Goal: Information Seeking & Learning: Compare options

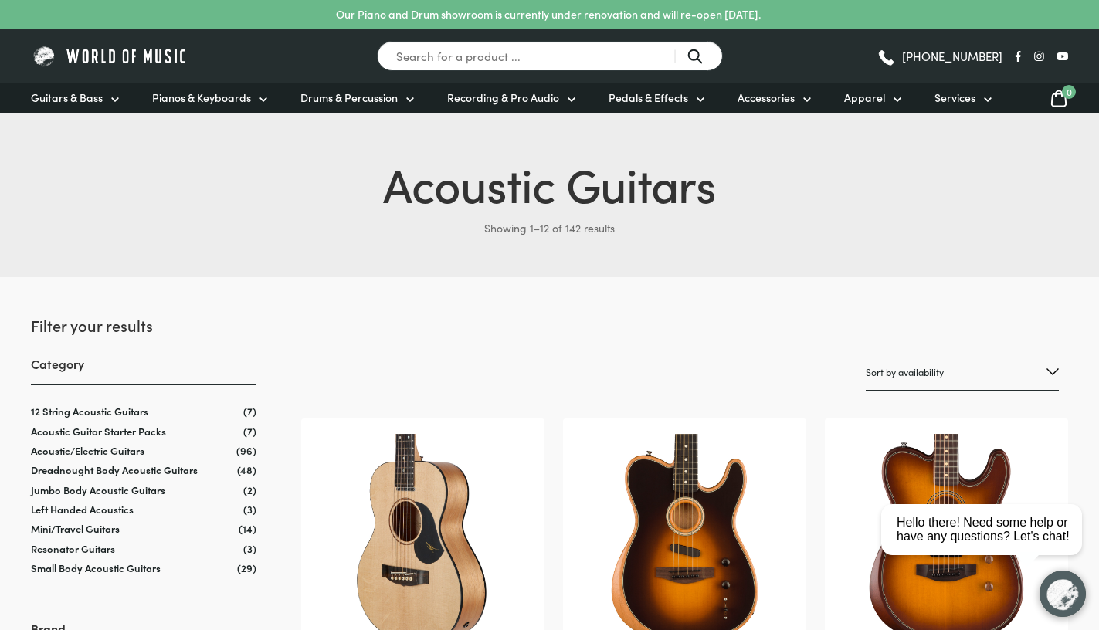
select select "price"
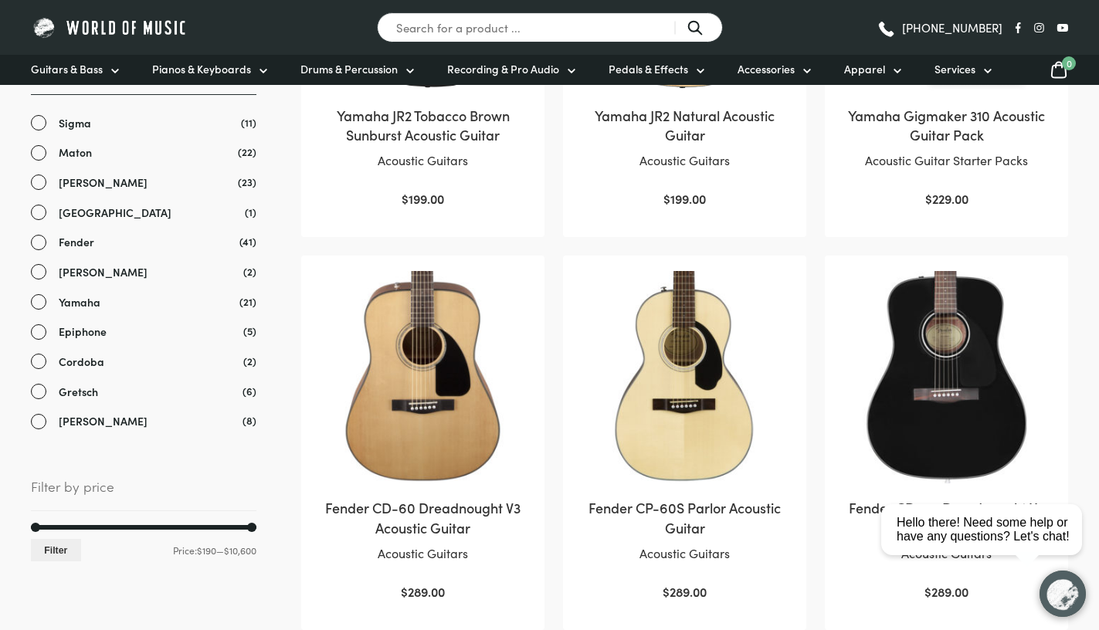
scroll to position [541, 0]
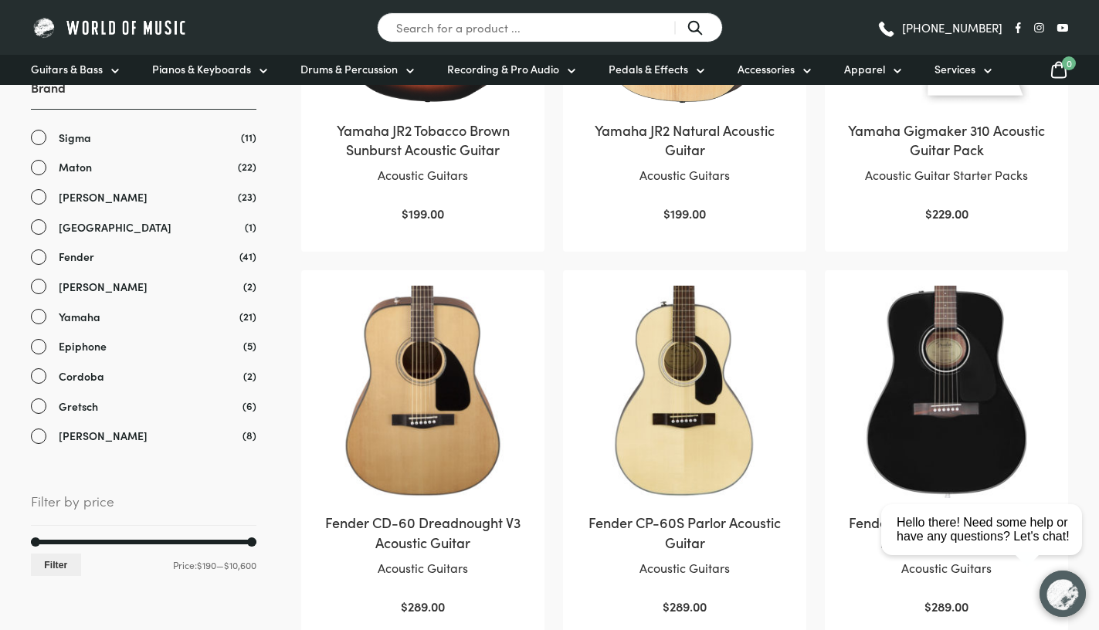
click at [41, 136] on link "Sigma" at bounding box center [144, 138] width 226 height 18
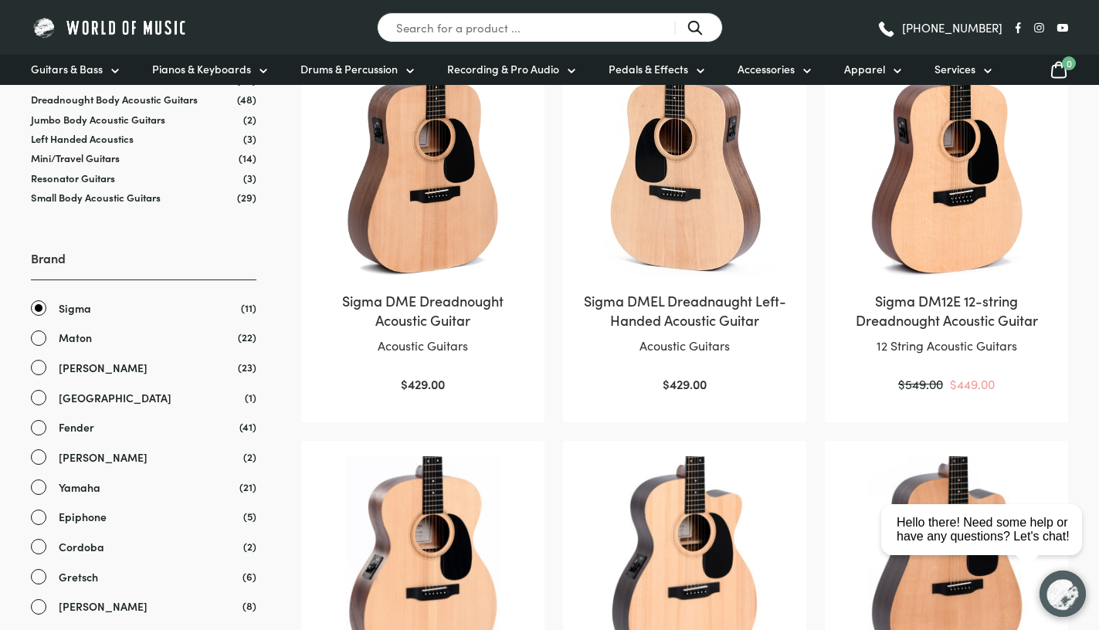
scroll to position [323, 0]
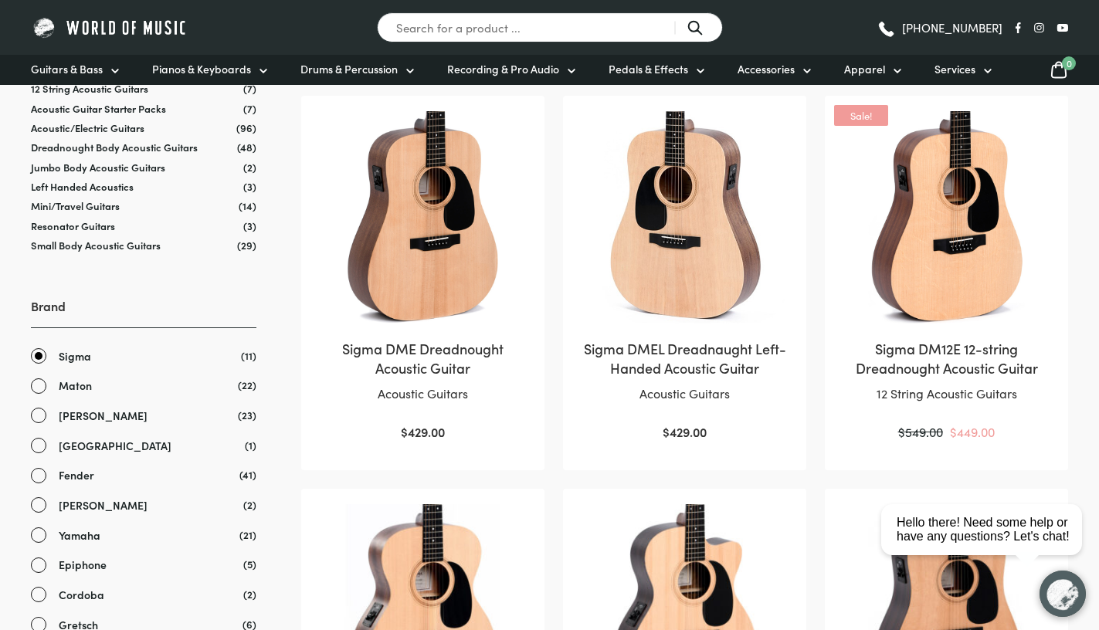
click at [40, 386] on link "Maton" at bounding box center [144, 386] width 226 height 18
click at [41, 332] on div "Brand Clear Sigma (11) Maton (22) Martin (23) Valencia (1) Fender (41) Gibson (…" at bounding box center [144, 479] width 226 height 365
click at [44, 348] on link "Sigma" at bounding box center [144, 357] width 226 height 18
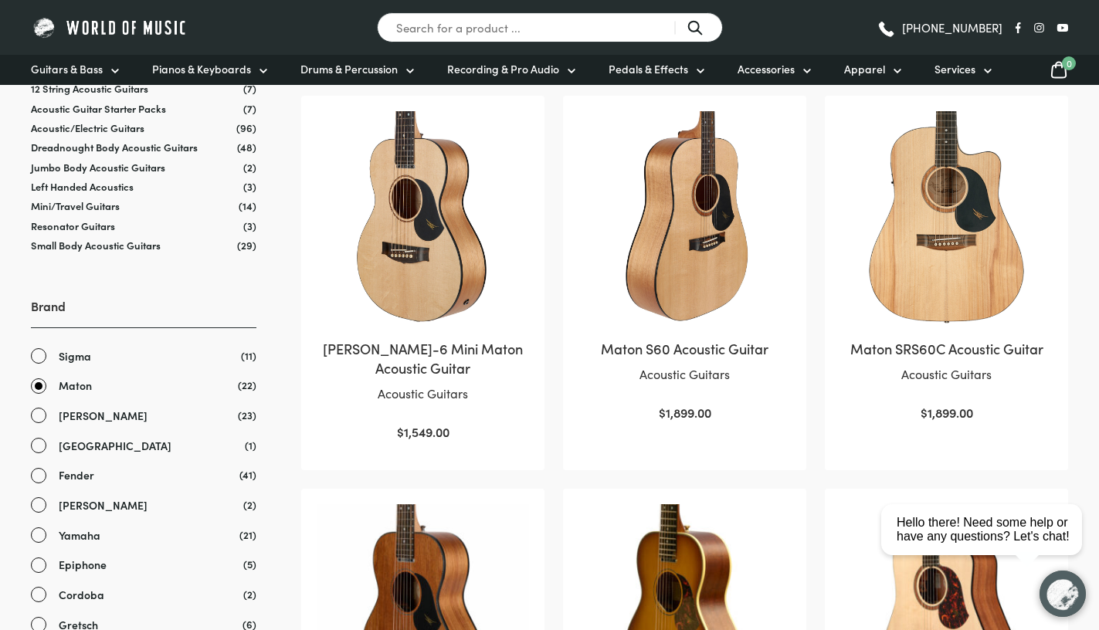
click at [39, 378] on link "Maton" at bounding box center [144, 386] width 226 height 18
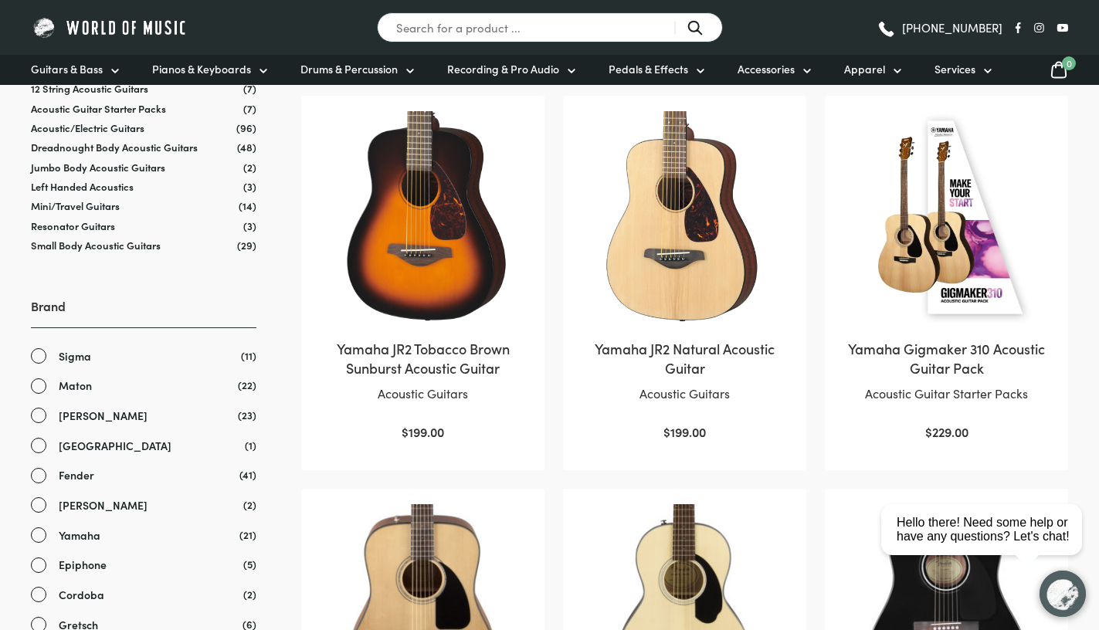
click at [46, 419] on link "[PERSON_NAME]" at bounding box center [144, 416] width 226 height 18
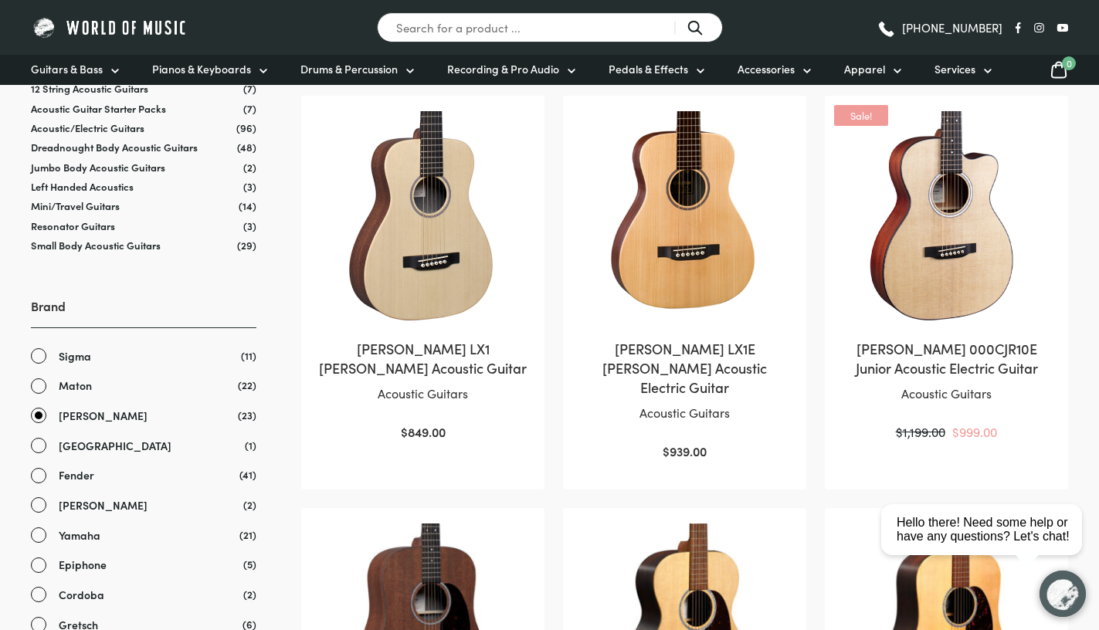
click at [39, 414] on link "[PERSON_NAME]" at bounding box center [144, 416] width 226 height 18
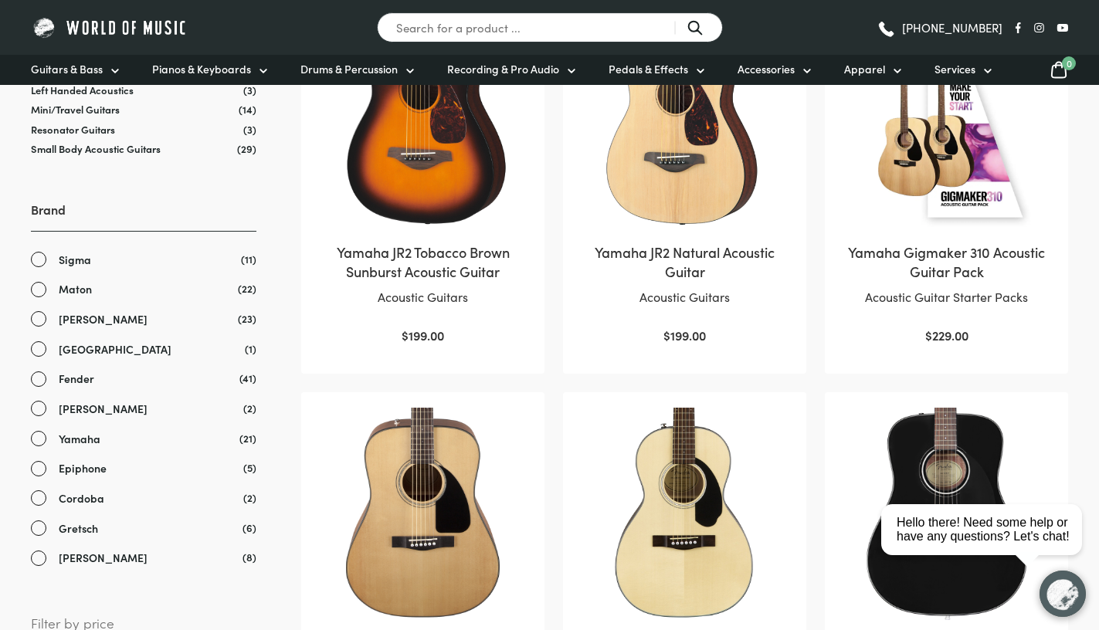
scroll to position [445, 0]
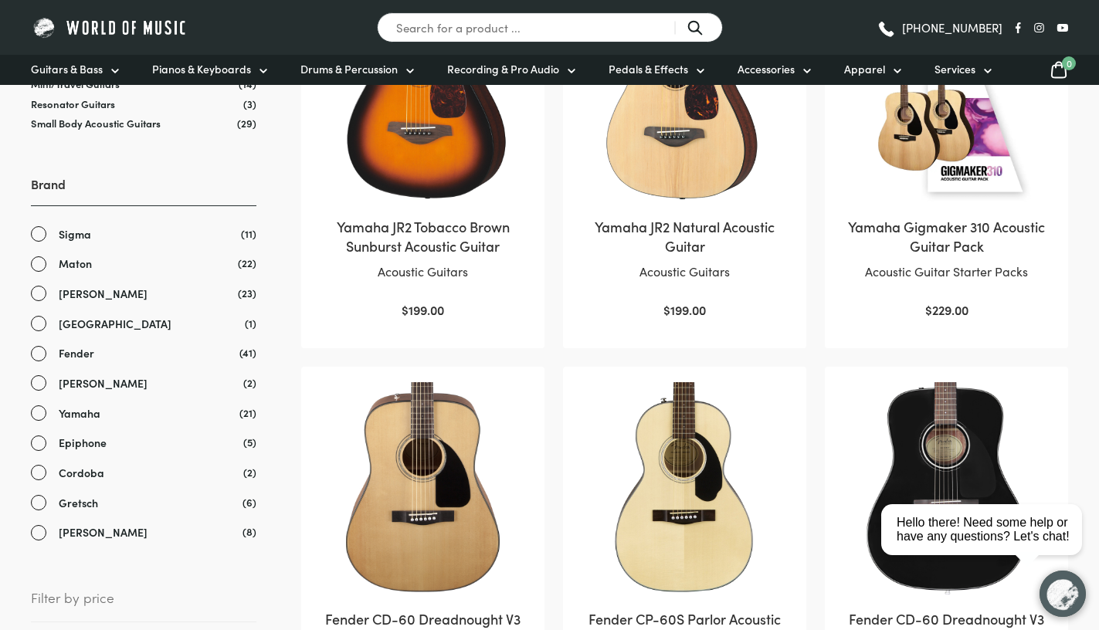
click at [44, 497] on link "Gretsch" at bounding box center [144, 503] width 226 height 18
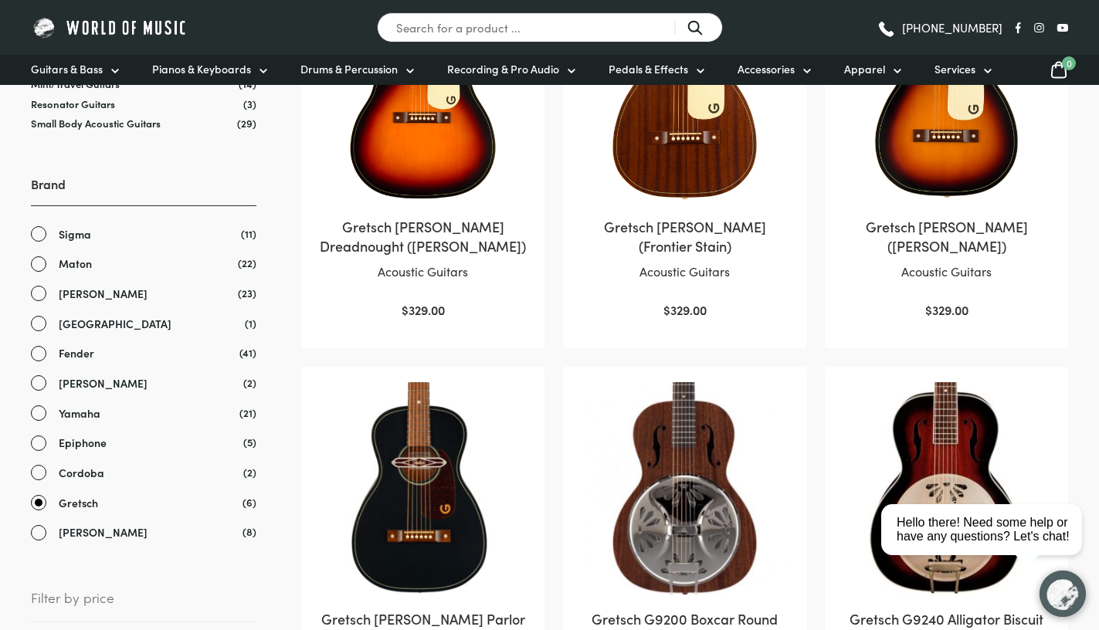
click at [42, 494] on link "Gretsch" at bounding box center [144, 503] width 226 height 18
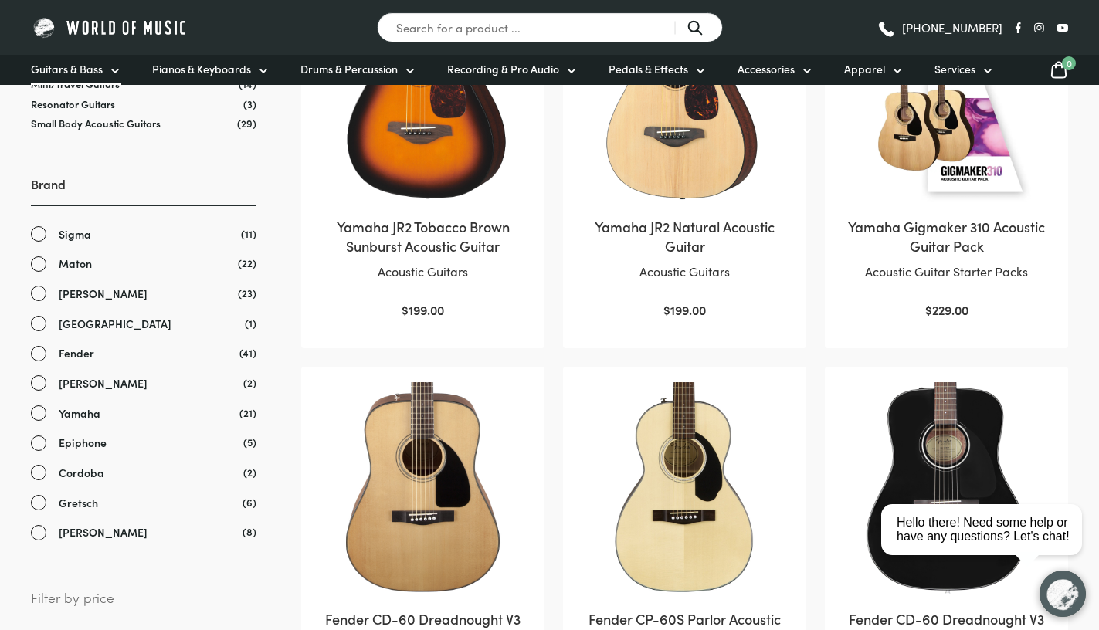
click at [66, 72] on span "Guitars & Bass" at bounding box center [67, 69] width 72 height 16
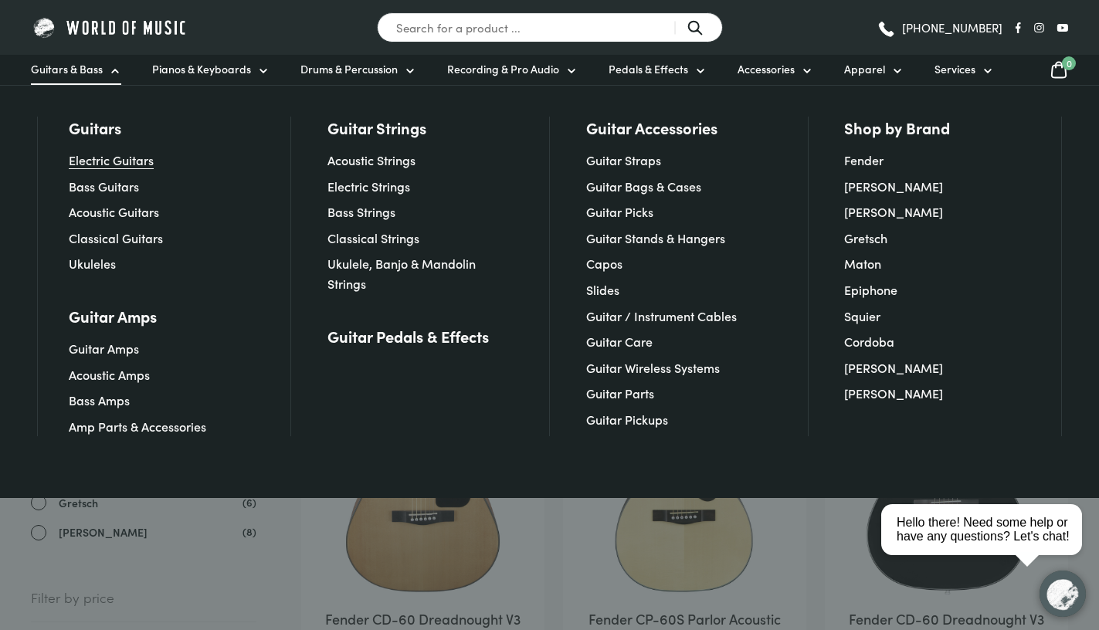
click at [139, 168] on link "Electric Guitars" at bounding box center [111, 159] width 85 height 17
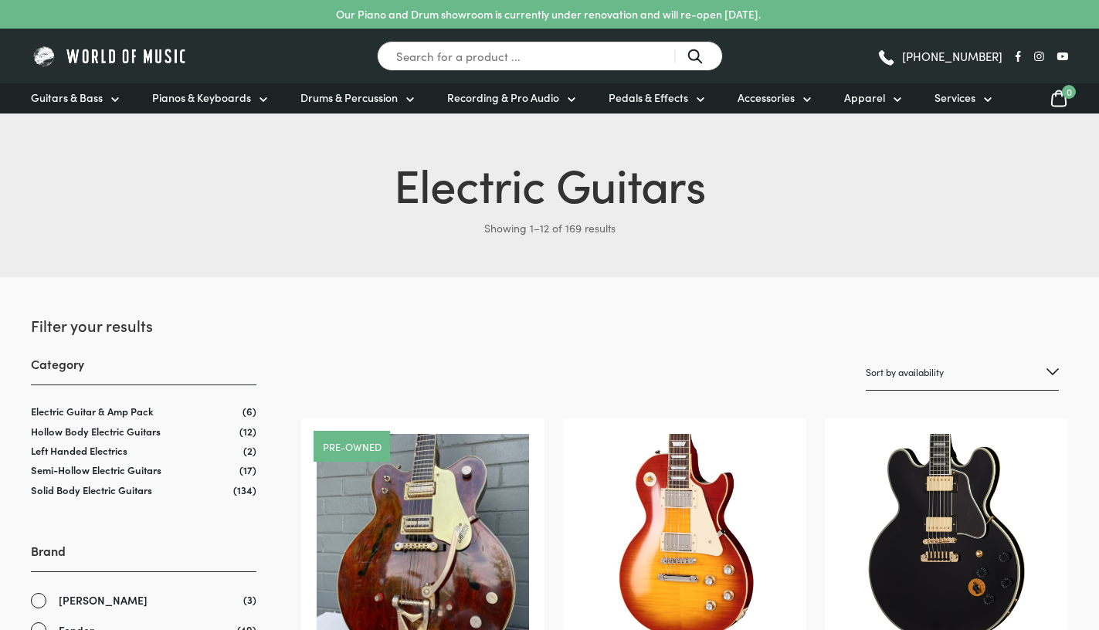
scroll to position [324, 0]
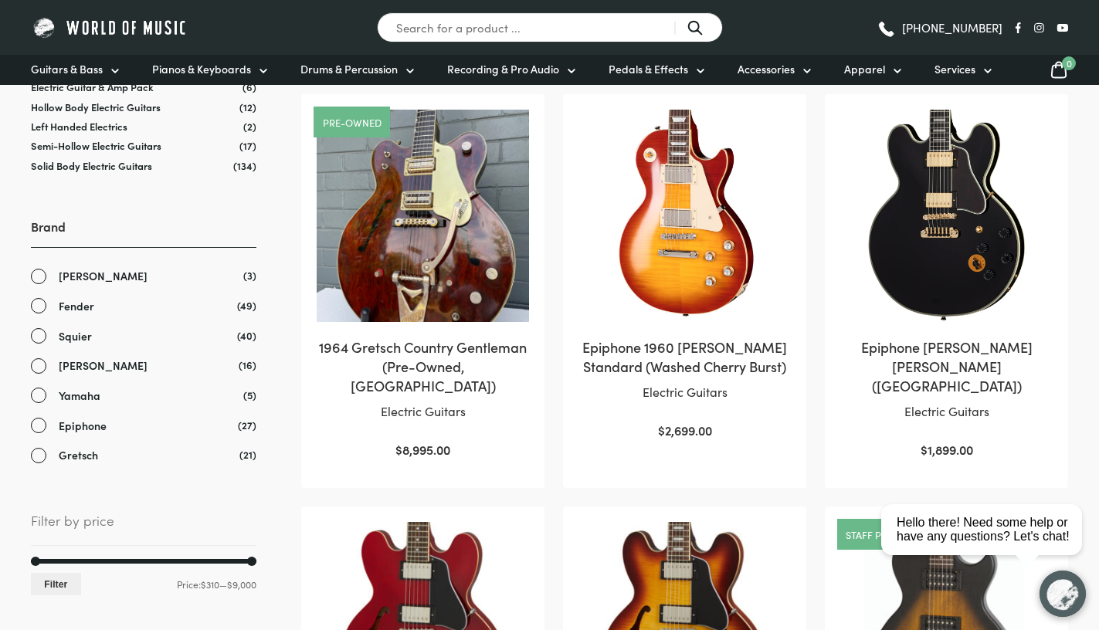
click at [39, 395] on link "Yamaha" at bounding box center [144, 396] width 226 height 18
click at [39, 390] on link "Yamaha" at bounding box center [144, 396] width 226 height 18
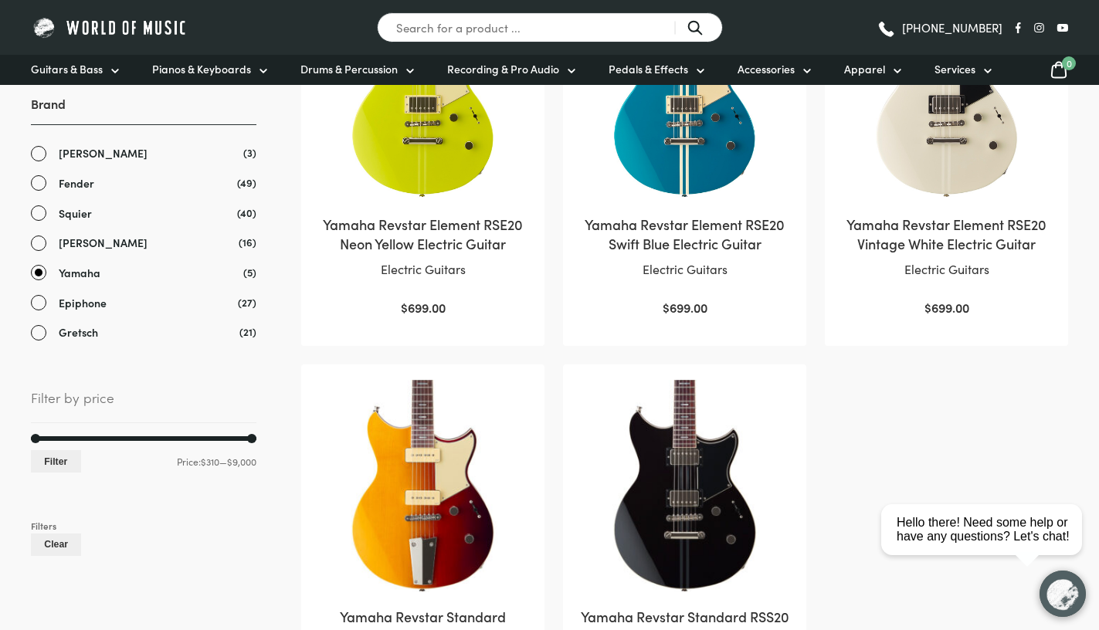
scroll to position [446, 0]
click at [40, 269] on link "Yamaha" at bounding box center [144, 274] width 226 height 18
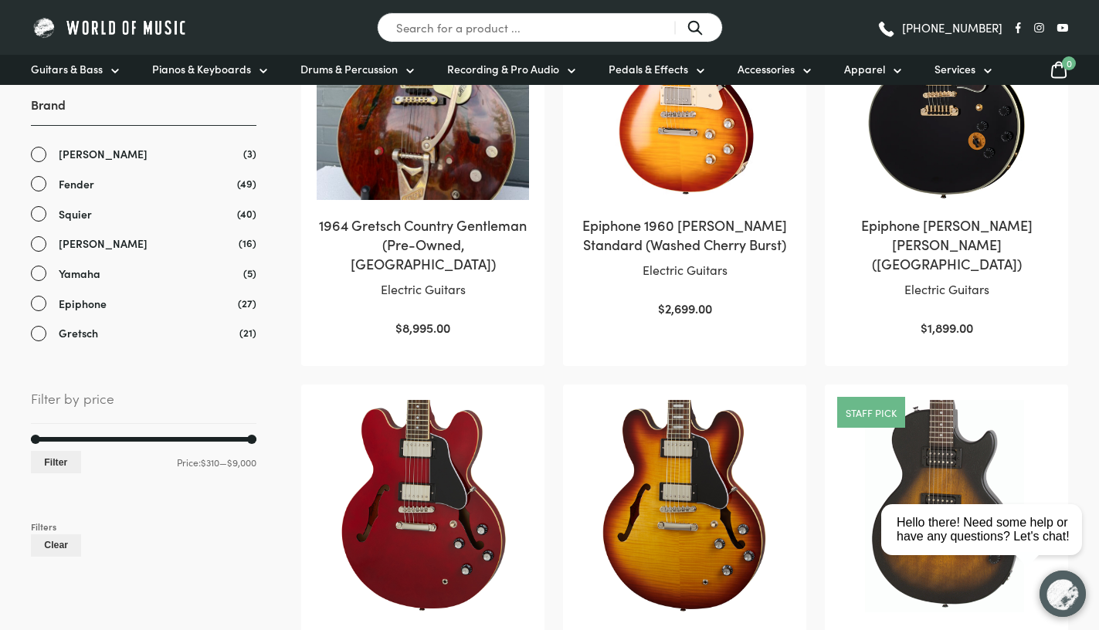
click at [40, 299] on link "Epiphone" at bounding box center [144, 304] width 226 height 18
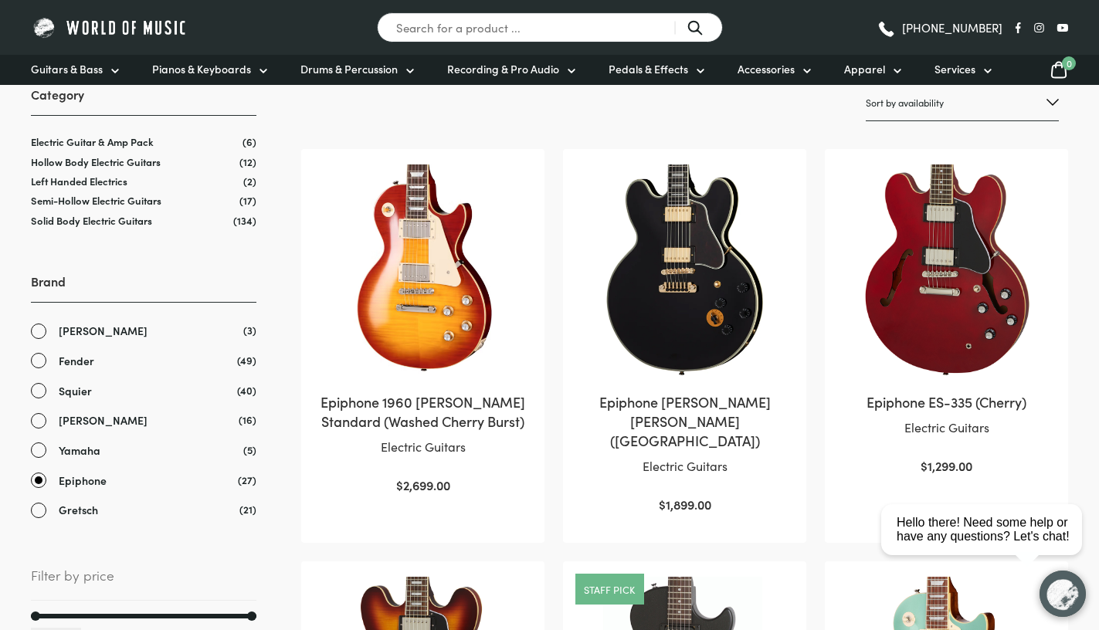
scroll to position [270, 0]
click at [47, 474] on link "Epiphone" at bounding box center [144, 480] width 226 height 18
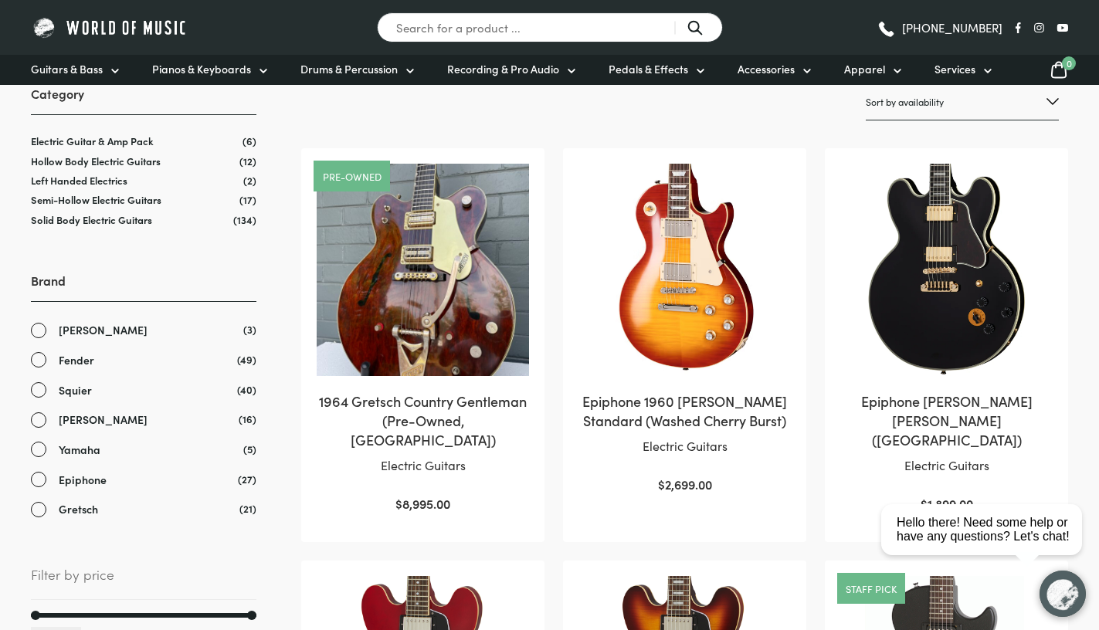
click at [43, 333] on link "[PERSON_NAME]" at bounding box center [144, 330] width 226 height 18
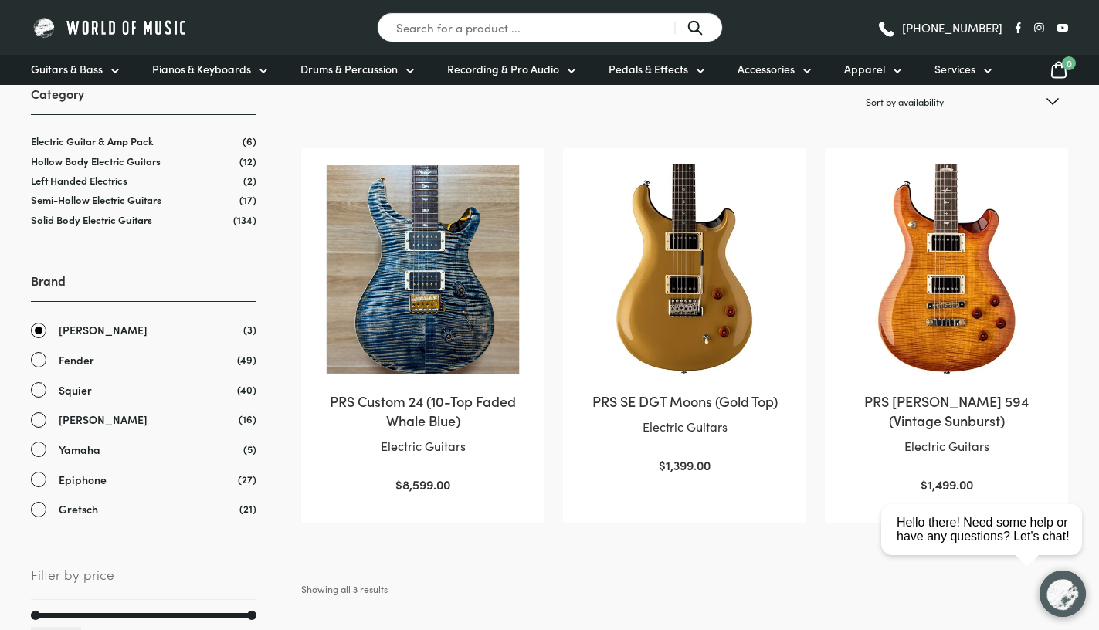
click at [383, 246] on img at bounding box center [423, 270] width 212 height 212
click at [46, 332] on link "[PERSON_NAME]" at bounding box center [144, 330] width 226 height 18
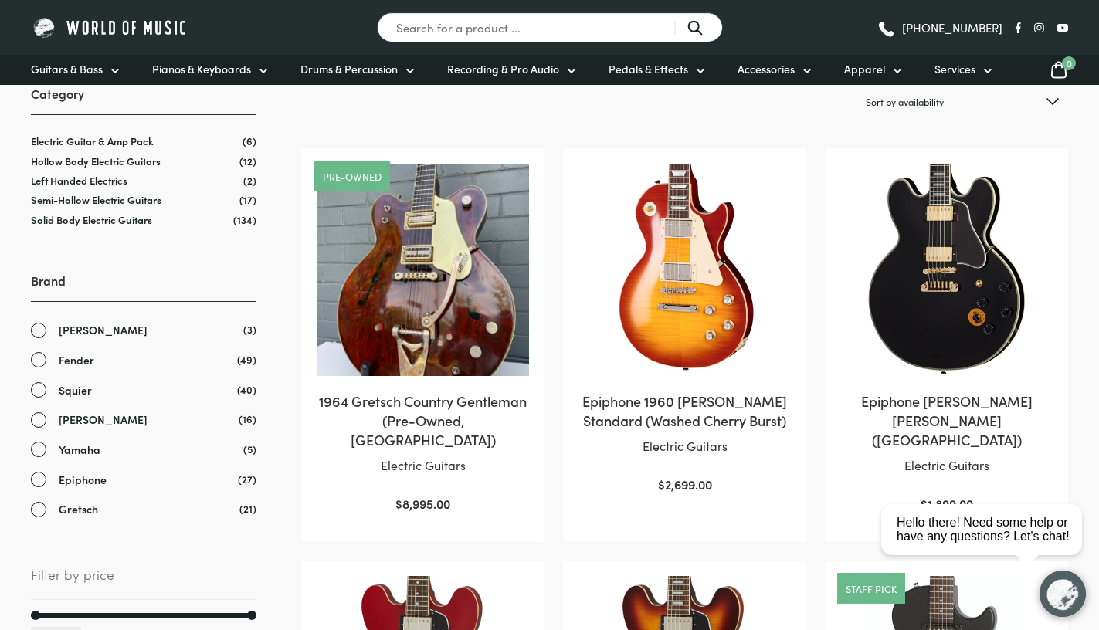
click at [46, 331] on link "[PERSON_NAME]" at bounding box center [144, 330] width 226 height 18
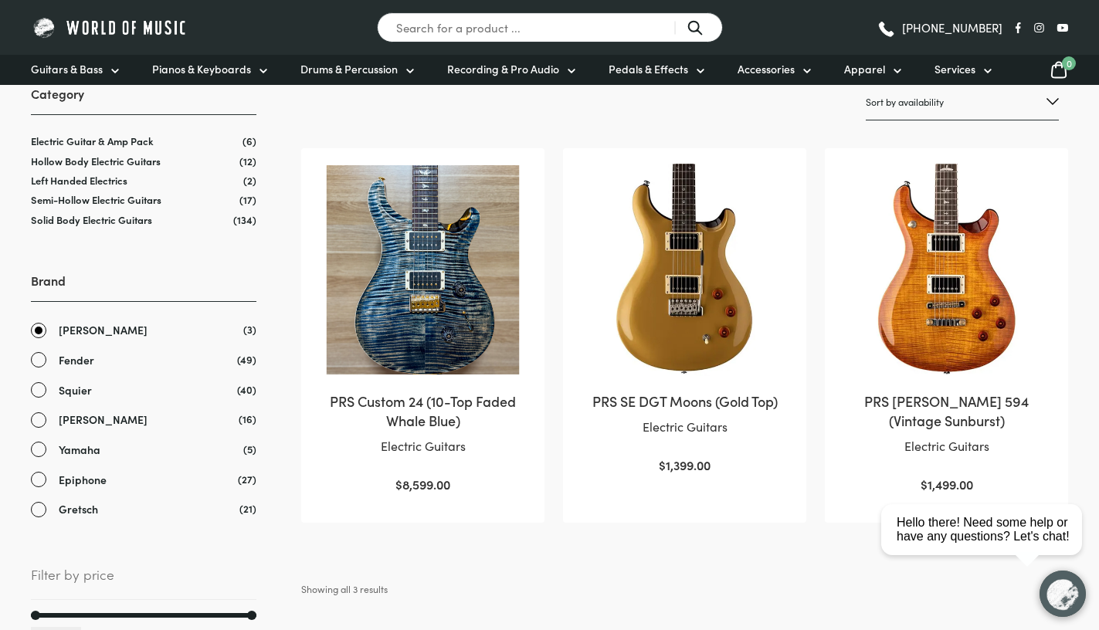
click at [42, 315] on div "Brand Clear Paul Reed Smith (3) Fender (49) Squier (40) Gibson (16) Yamaha (5) …" at bounding box center [144, 395] width 226 height 246
click at [42, 324] on link "[PERSON_NAME]" at bounding box center [144, 330] width 226 height 18
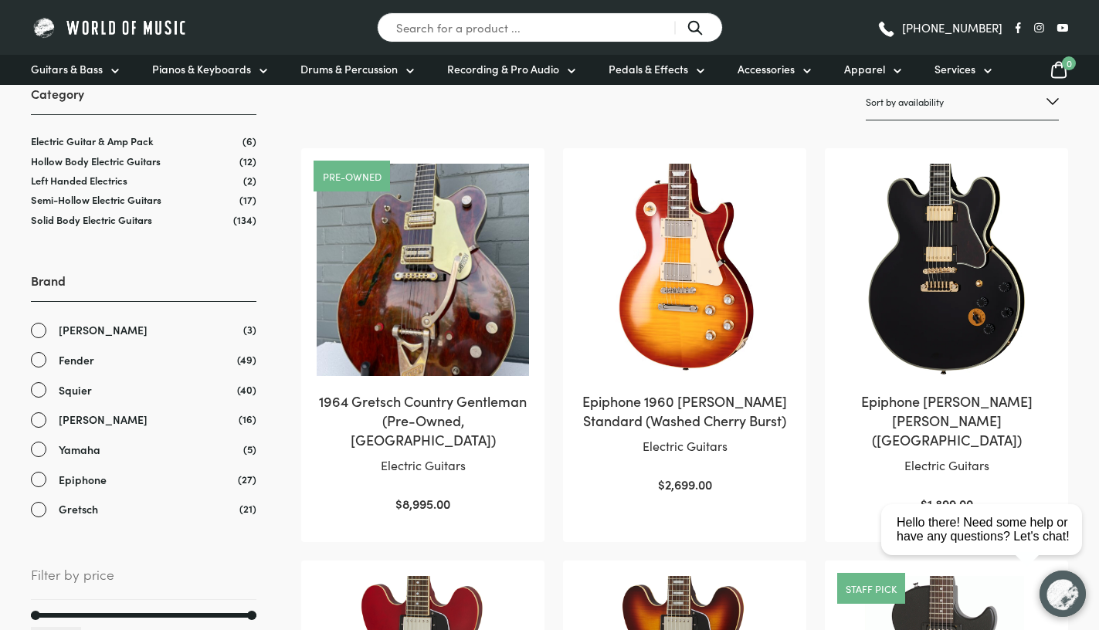
click at [42, 336] on link "[PERSON_NAME]" at bounding box center [144, 330] width 226 height 18
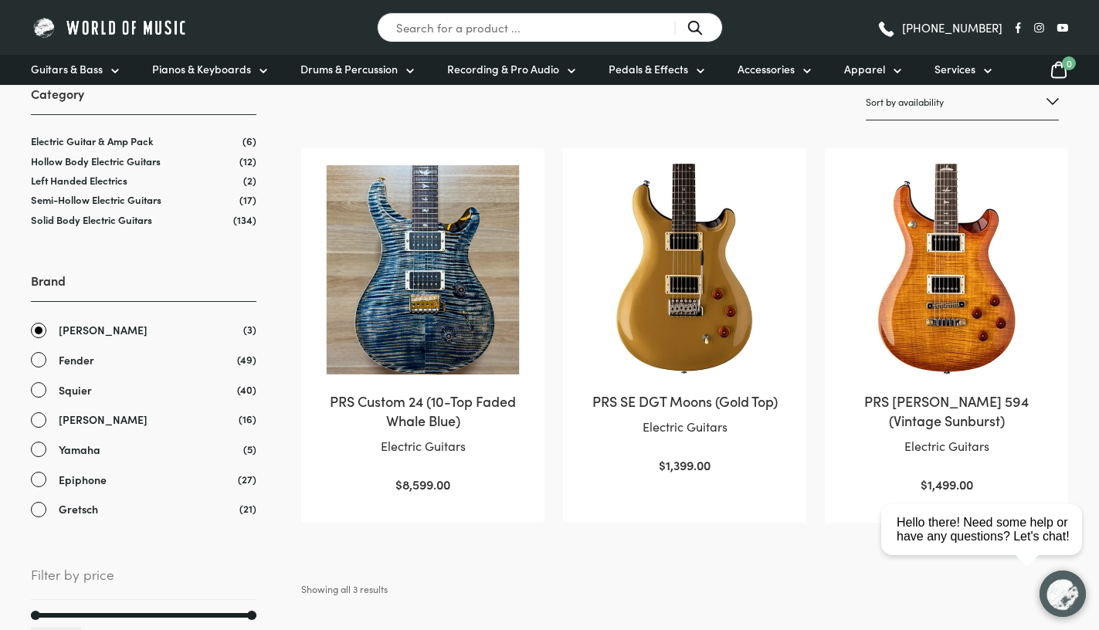
click at [42, 355] on link "Fender" at bounding box center [144, 360] width 226 height 18
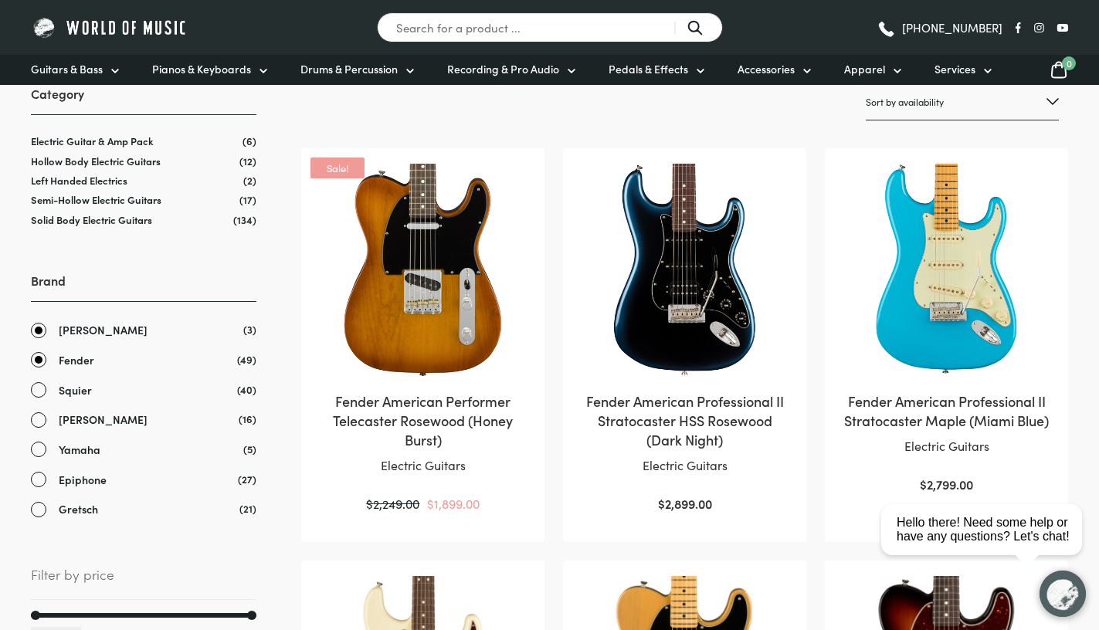
click at [41, 323] on link "[PERSON_NAME]" at bounding box center [144, 330] width 226 height 18
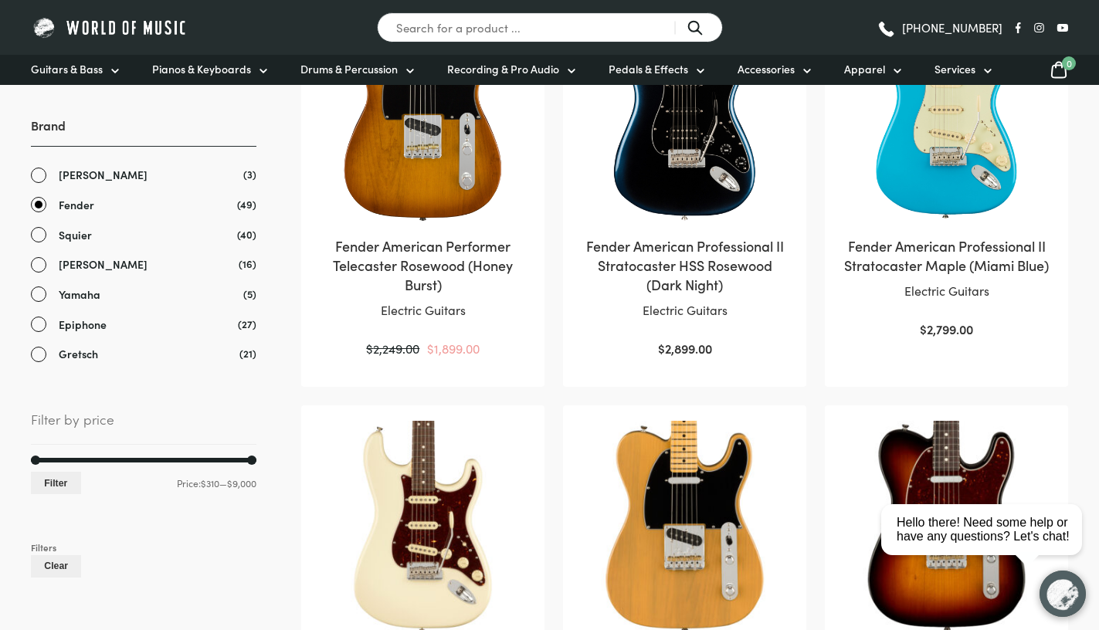
scroll to position [373, 0]
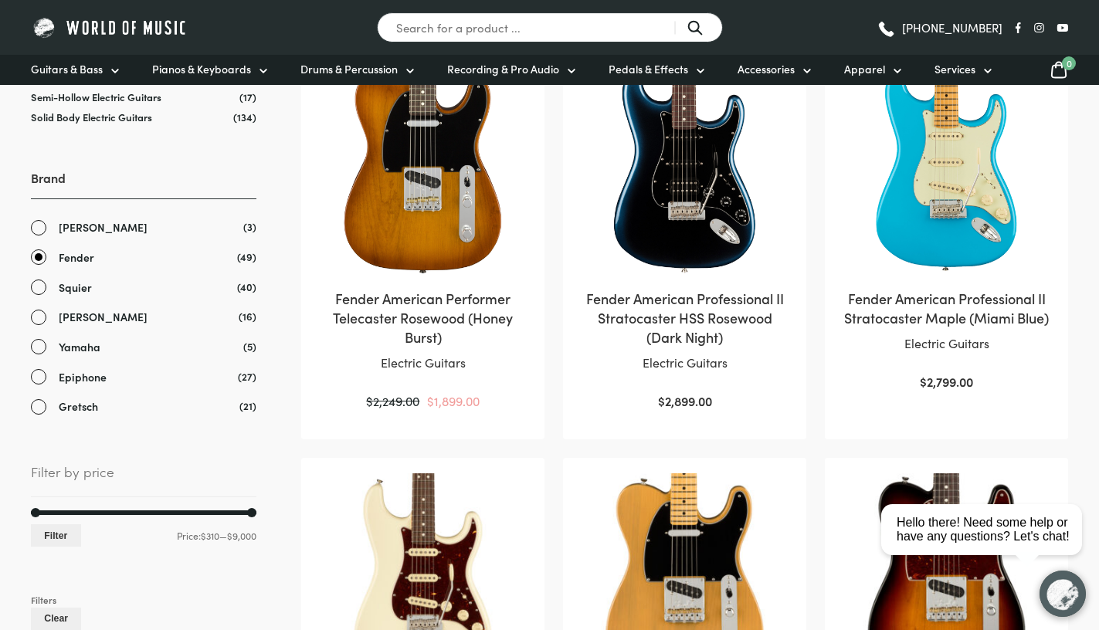
click at [45, 257] on link "Fender" at bounding box center [144, 258] width 226 height 18
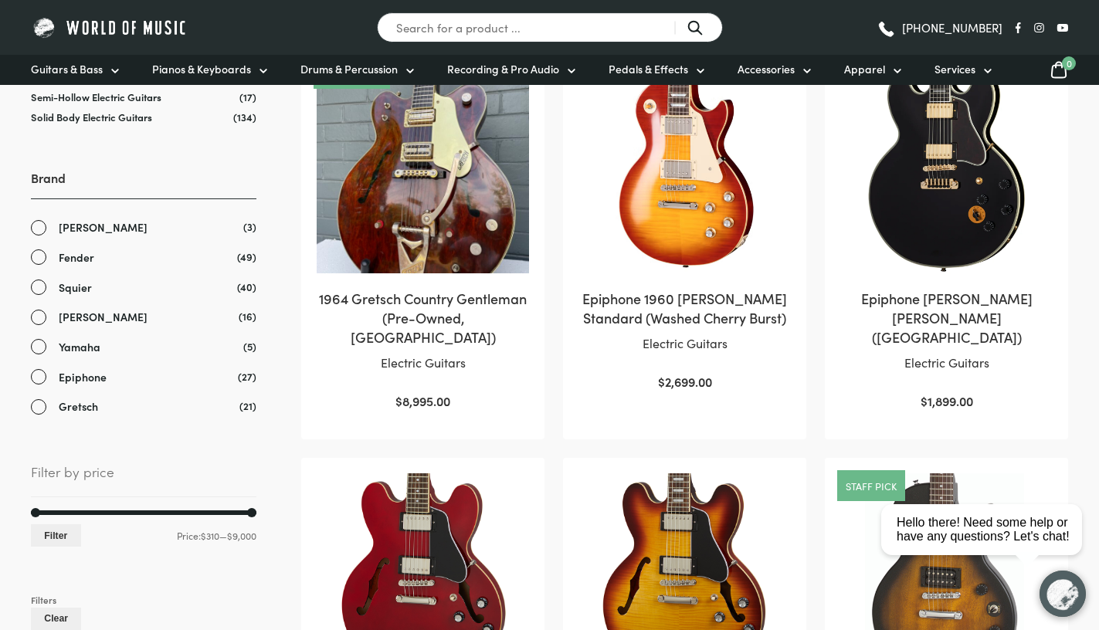
click at [41, 317] on link "[PERSON_NAME]" at bounding box center [144, 317] width 226 height 18
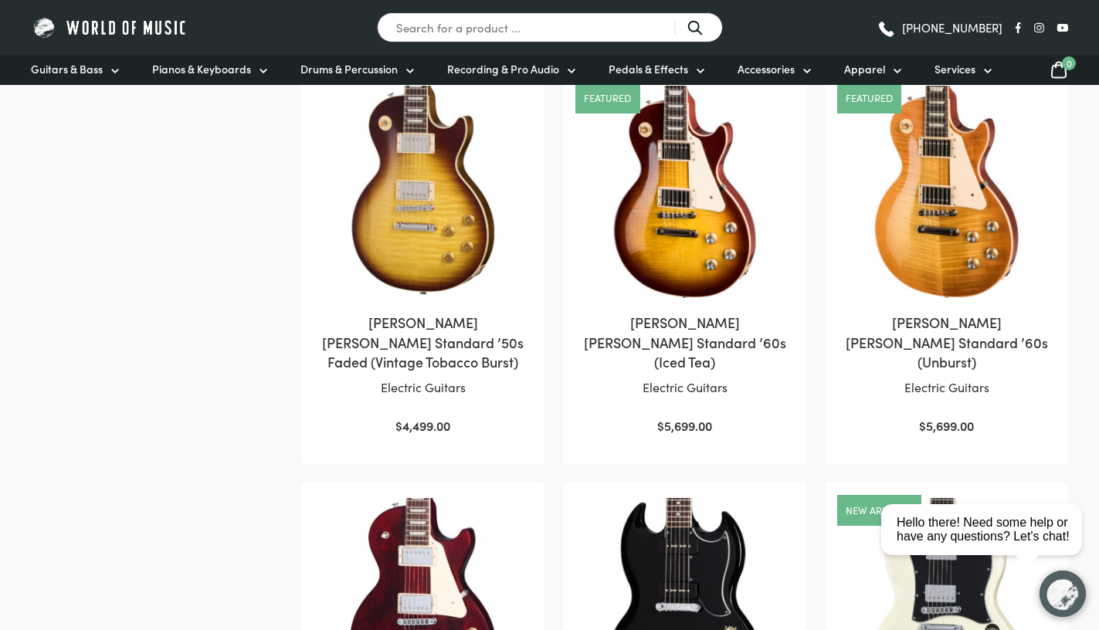
scroll to position [1673, 0]
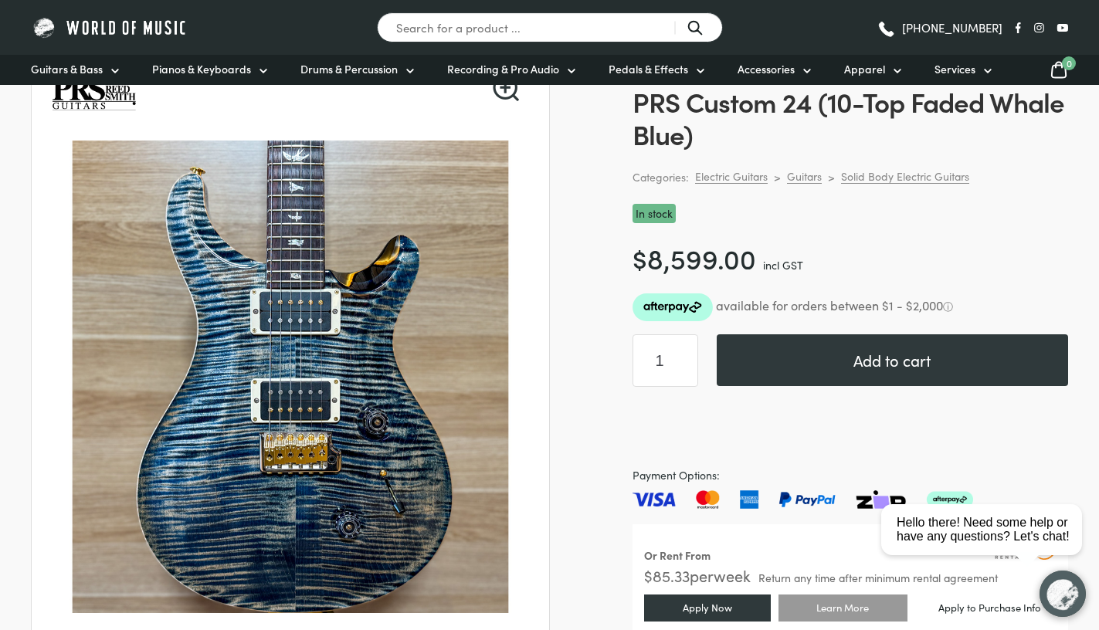
scroll to position [128, 0]
